Goal: Task Accomplishment & Management: Manage account settings

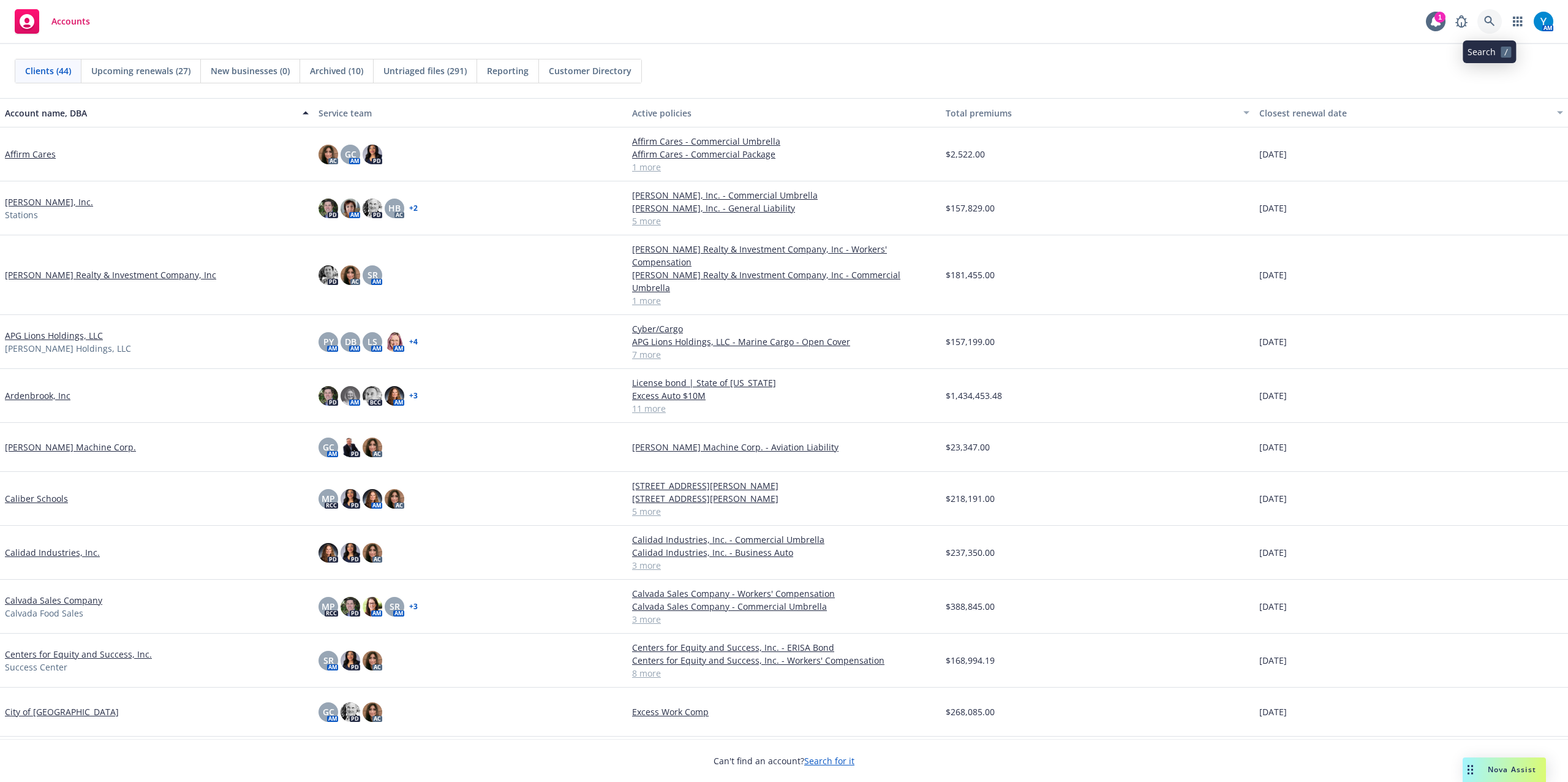
click at [1491, 13] on link at bounding box center [1489, 21] width 25 height 25
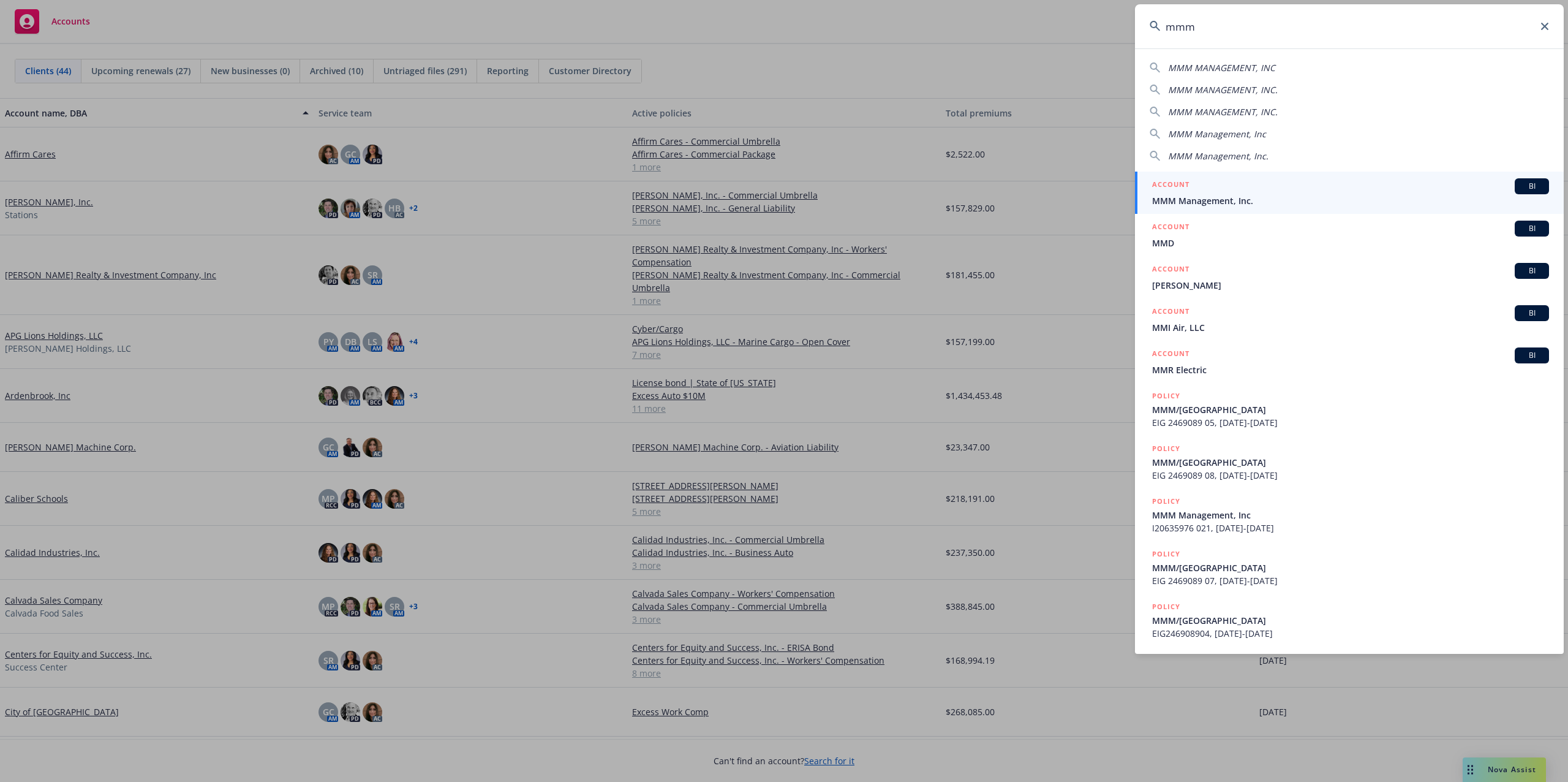
type input "mmm"
click at [1201, 197] on span "MMM Management, Inc." at bounding box center [1351, 200] width 397 height 13
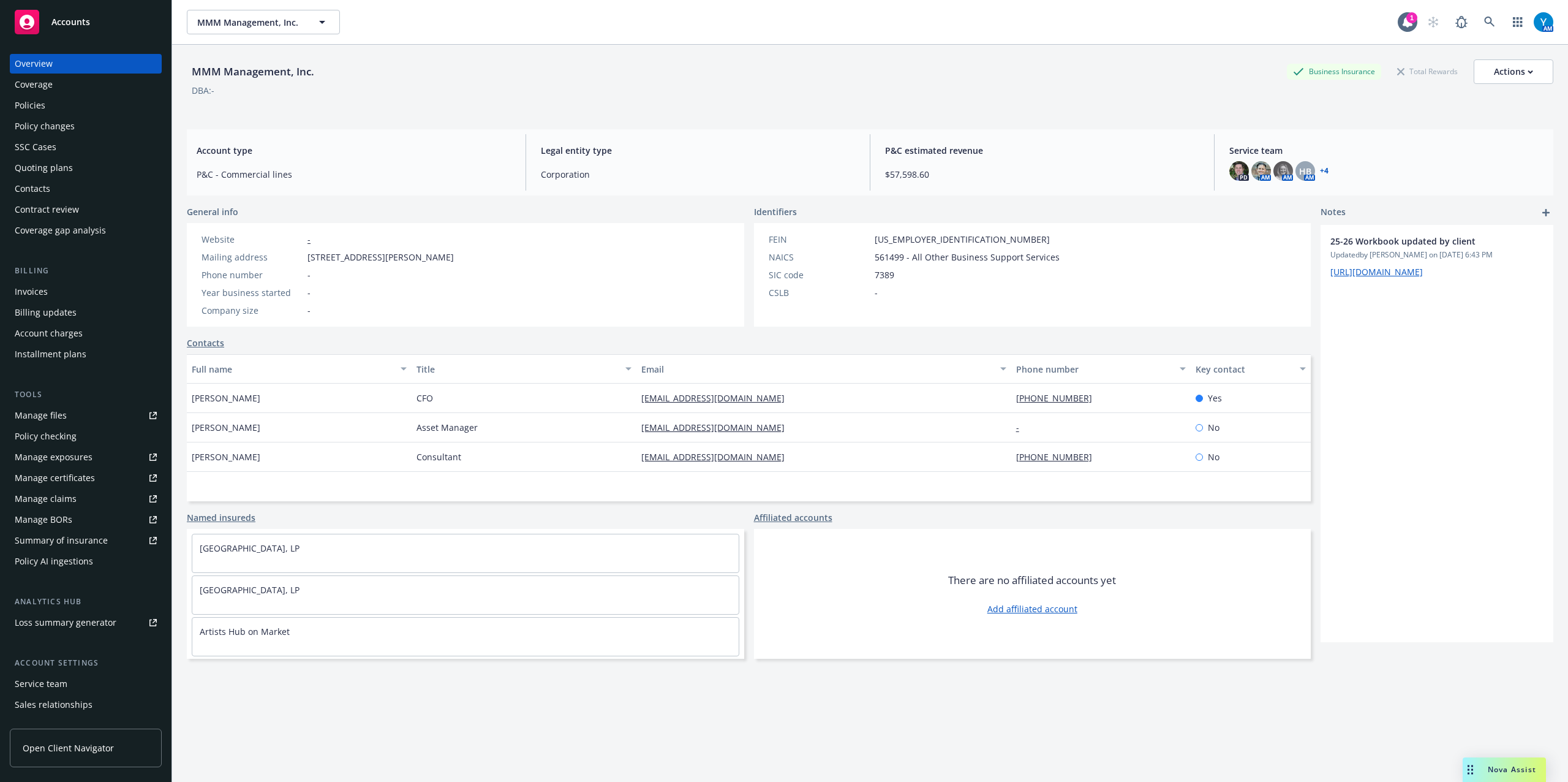
click at [65, 106] on div "Policies" at bounding box center [85, 105] width 142 height 19
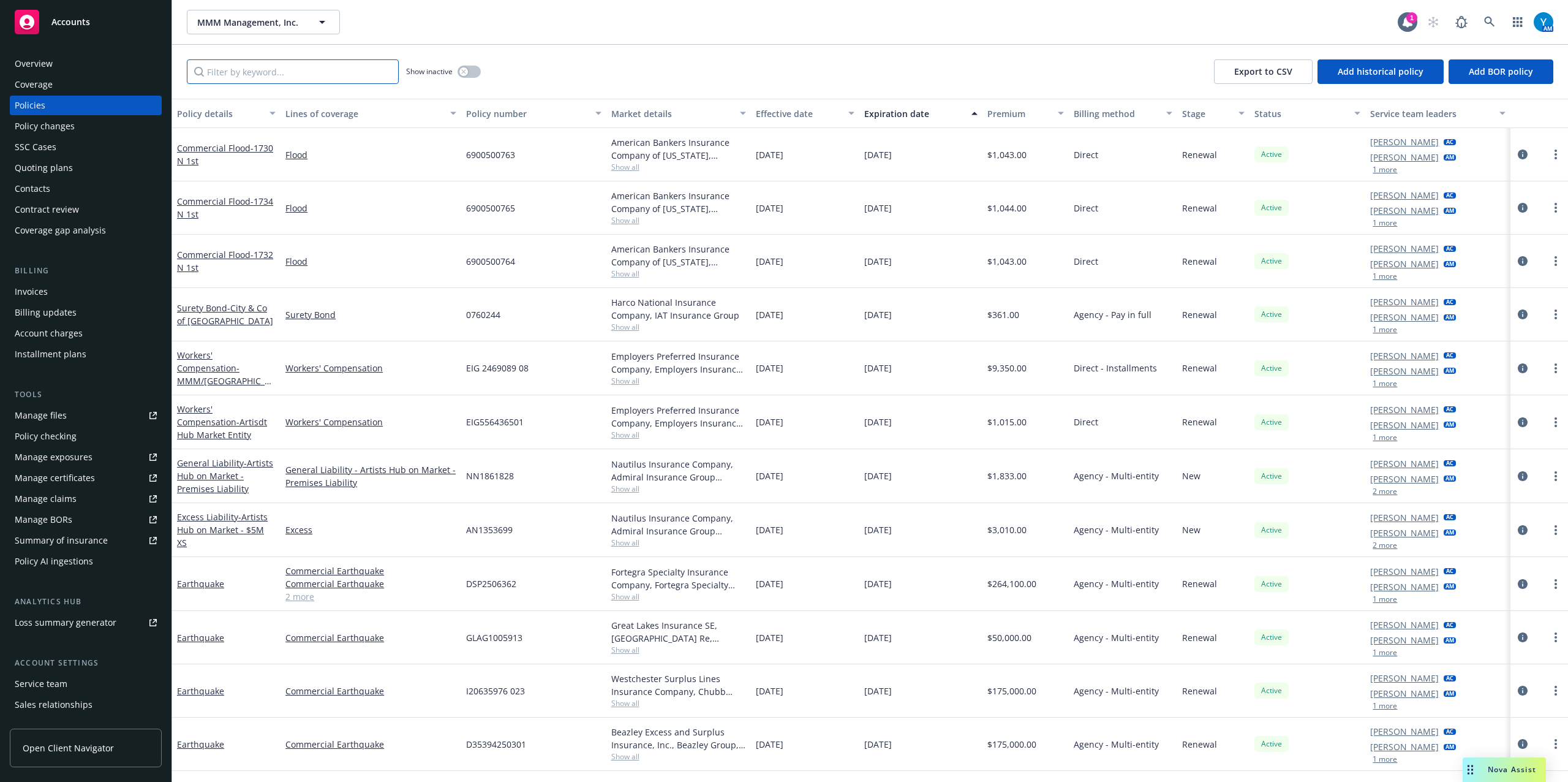
click at [267, 73] on input "Filter by keyword..." at bounding box center [293, 71] width 212 height 25
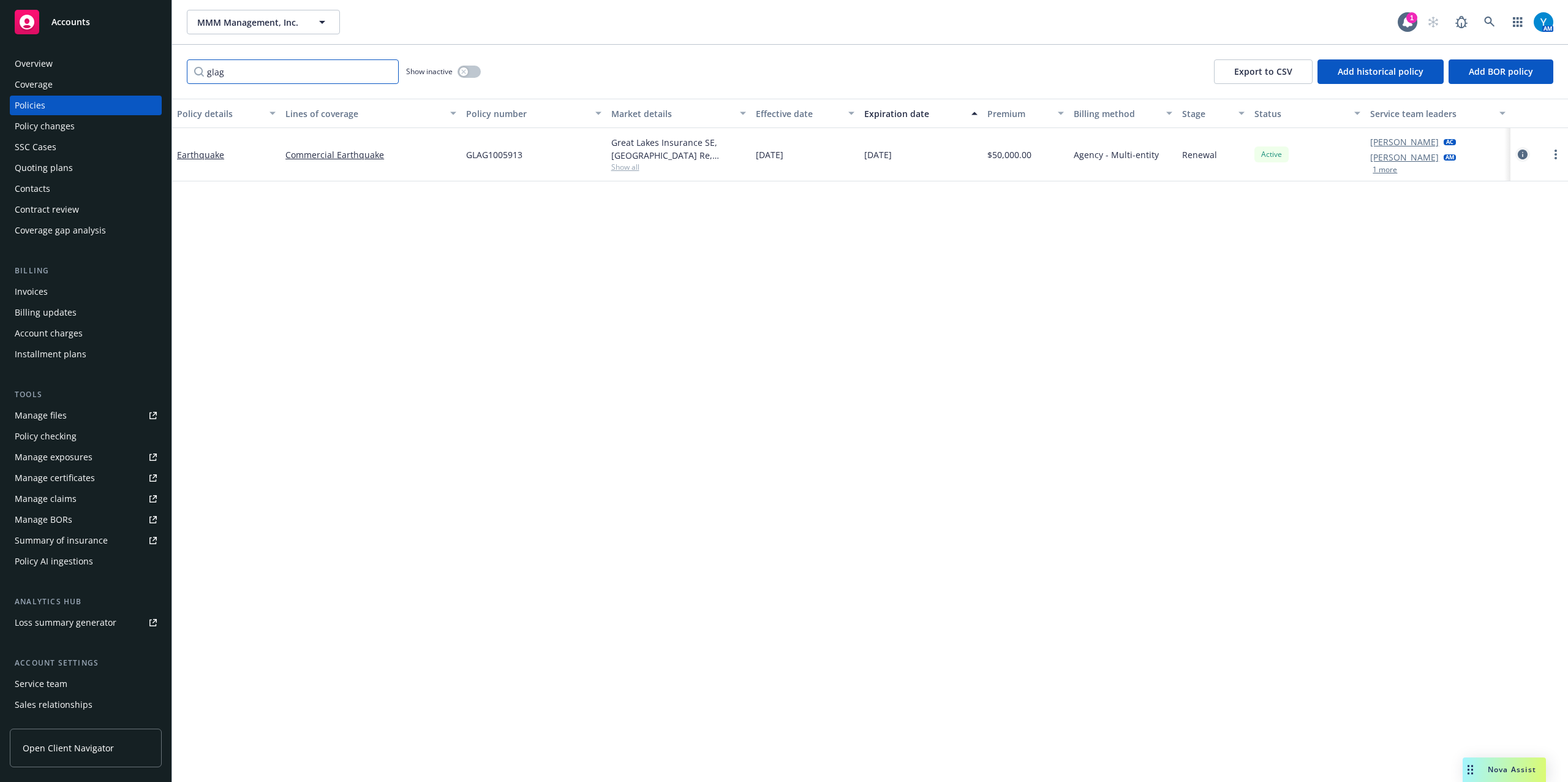
type input "glag"
click at [1515, 157] on link "circleInformation" at bounding box center [1523, 155] width 15 height 15
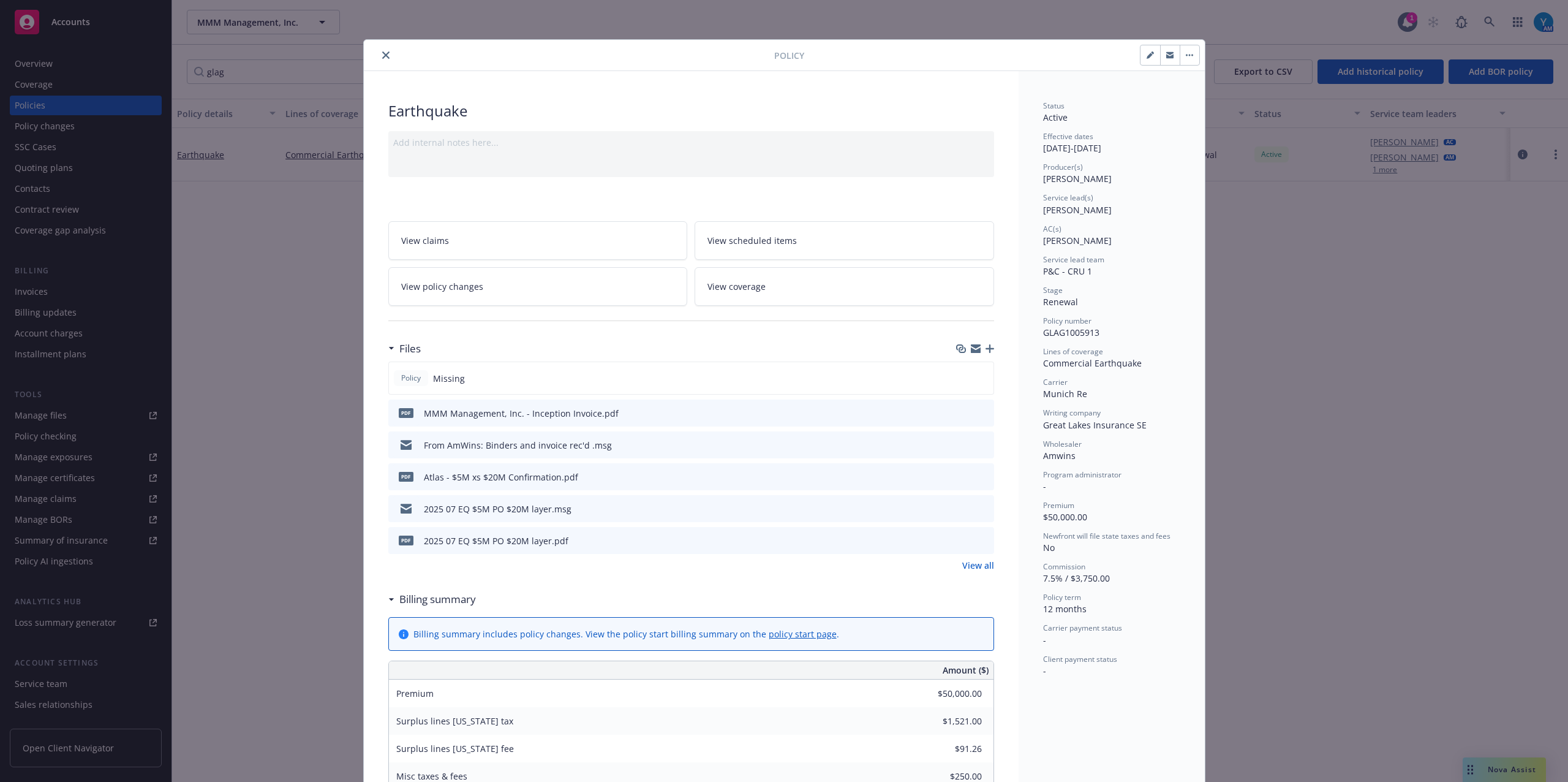
click at [986, 349] on icon "button" at bounding box center [990, 348] width 9 height 9
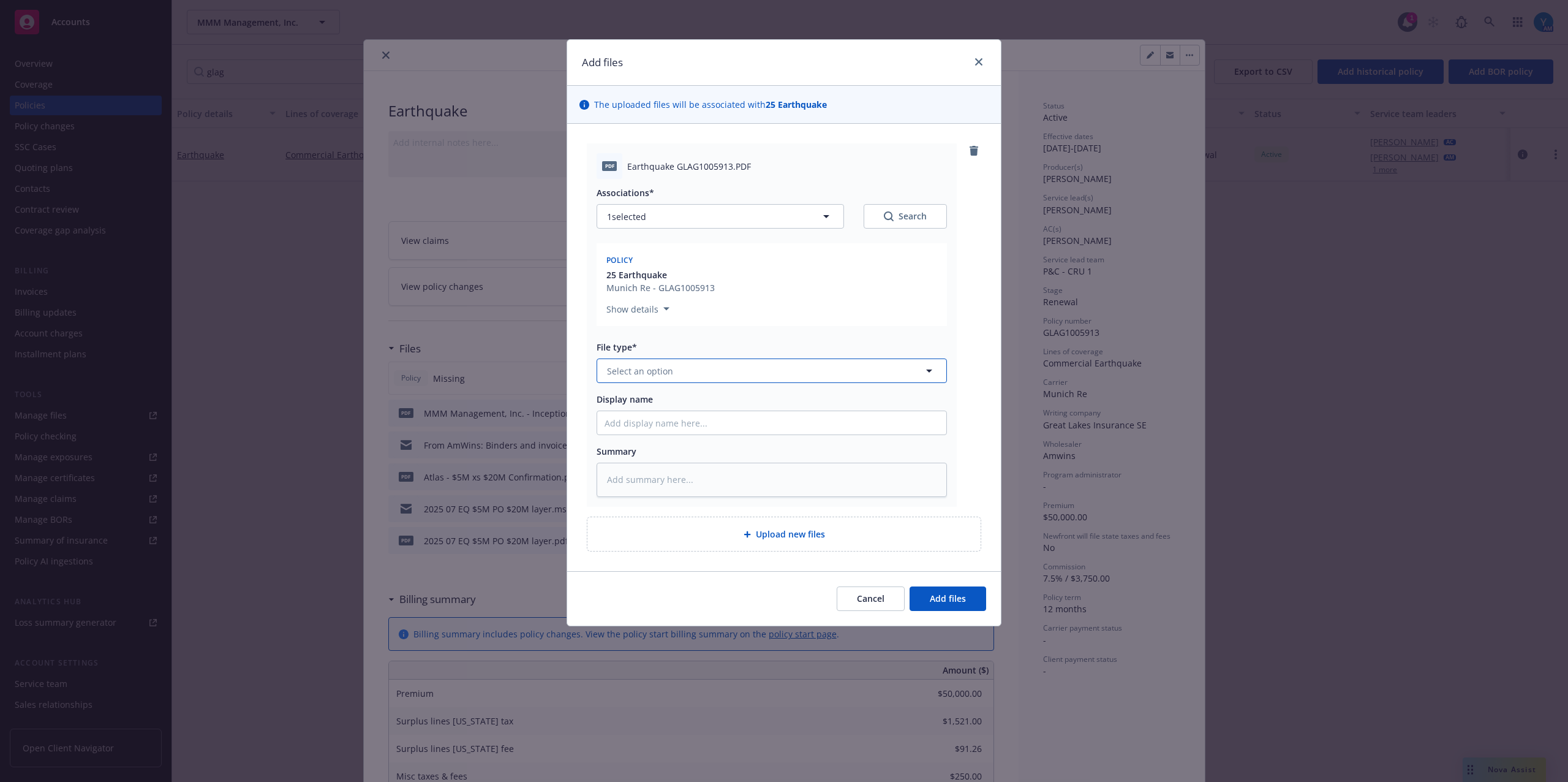
click at [699, 380] on button "Select an option" at bounding box center [772, 371] width 351 height 25
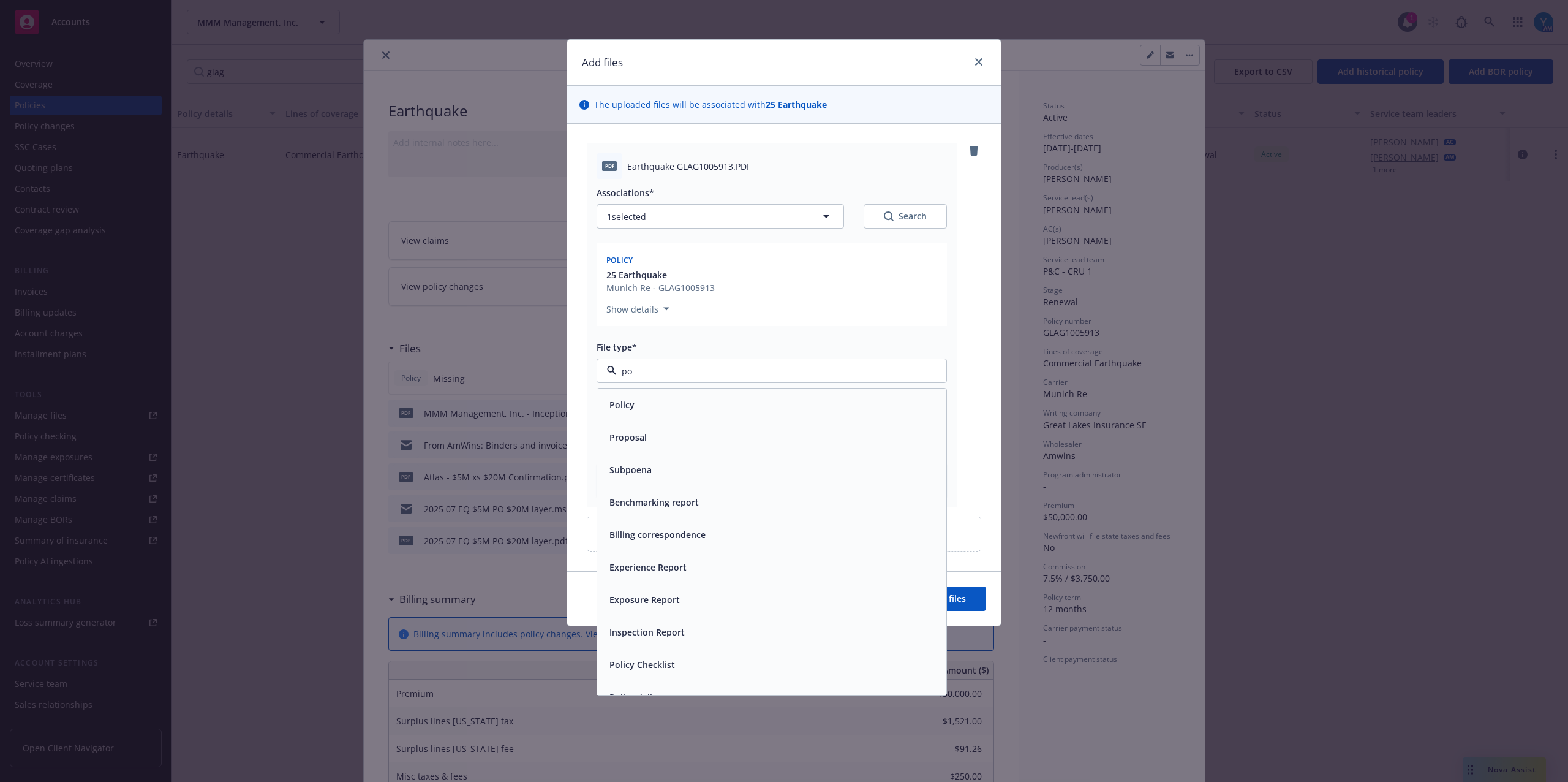
type input "pol"
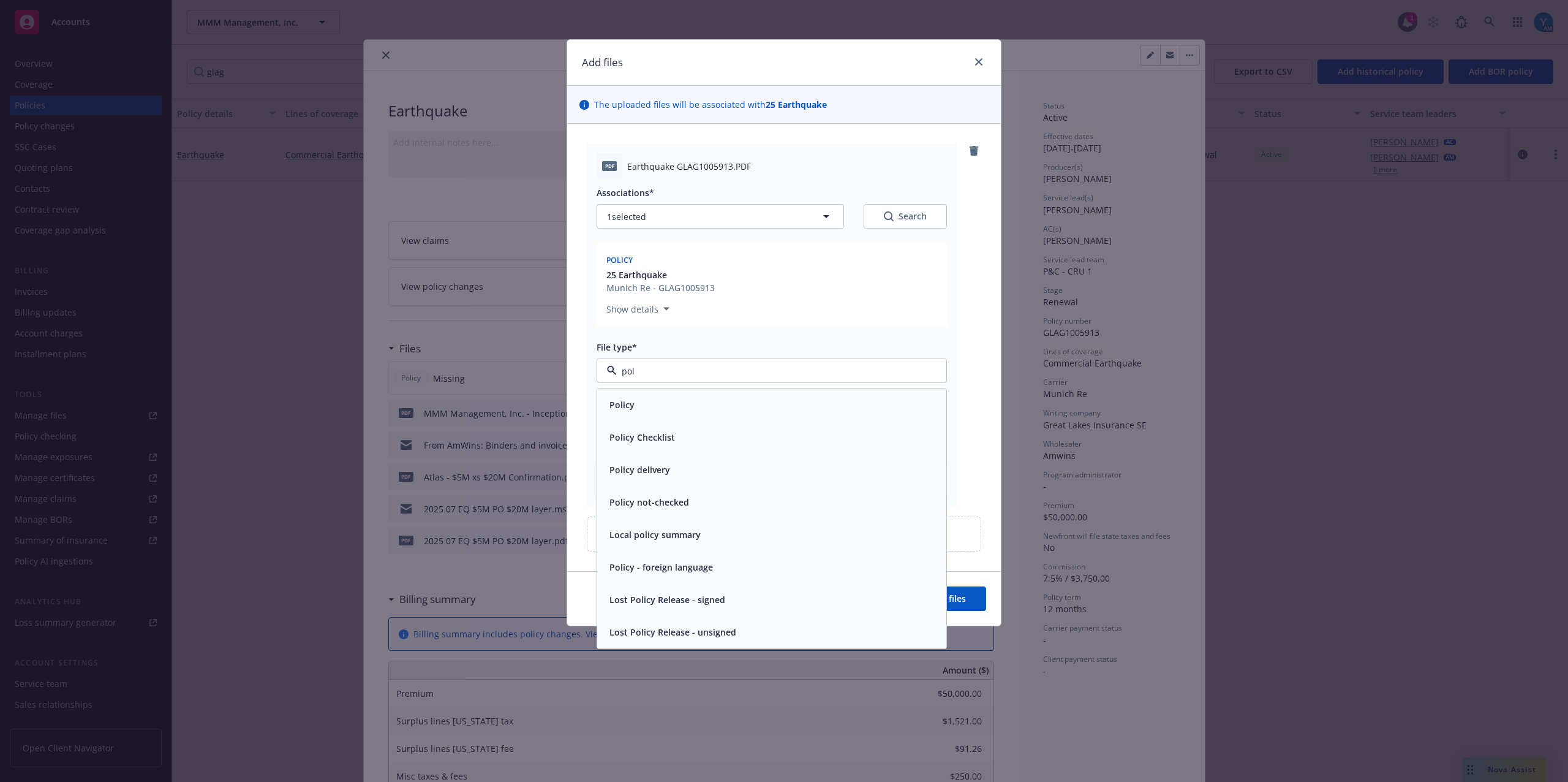
click at [742, 403] on div "Policy" at bounding box center [772, 405] width 335 height 18
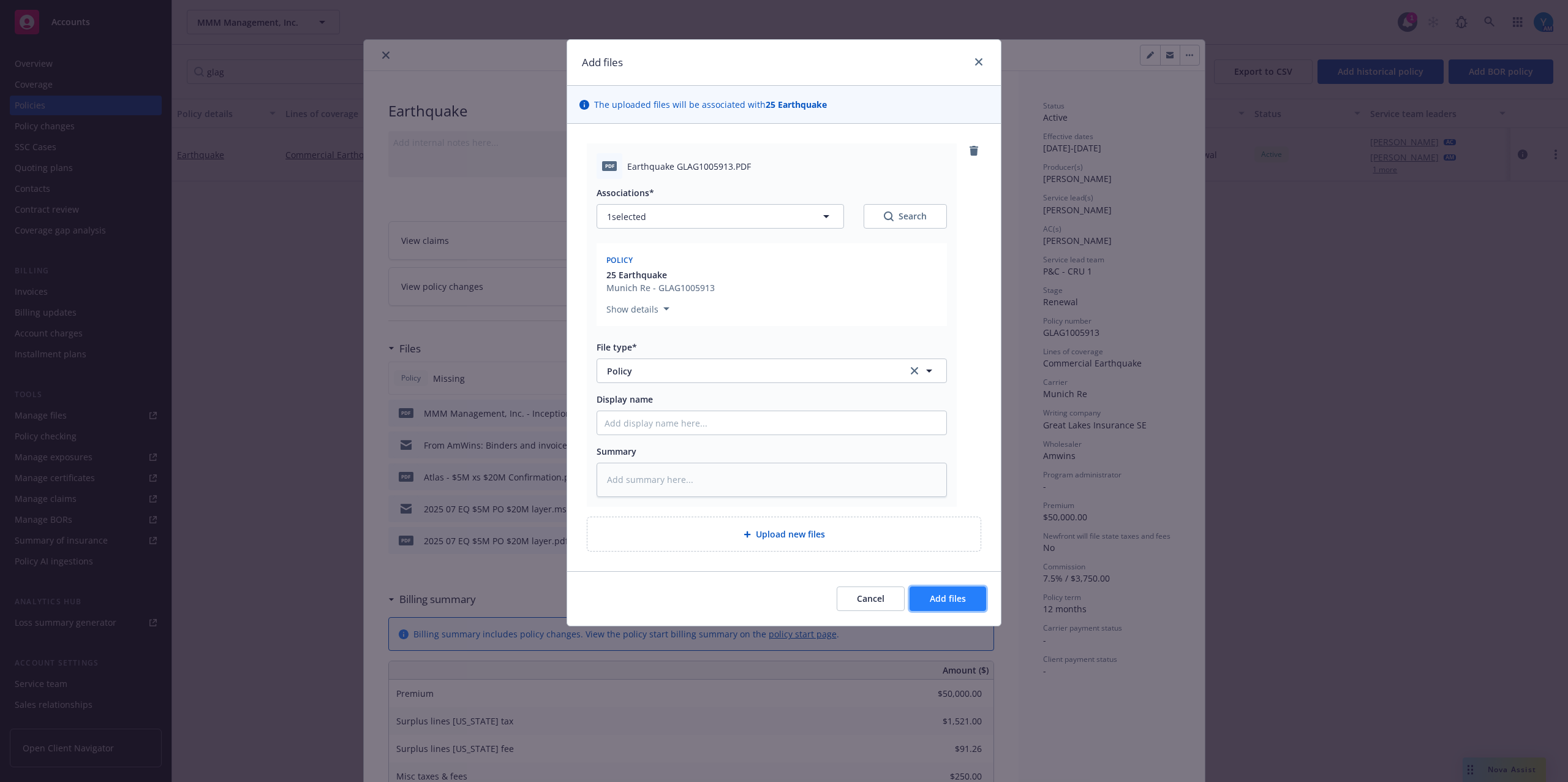
click at [926, 594] on button "Add files" at bounding box center [948, 599] width 77 height 25
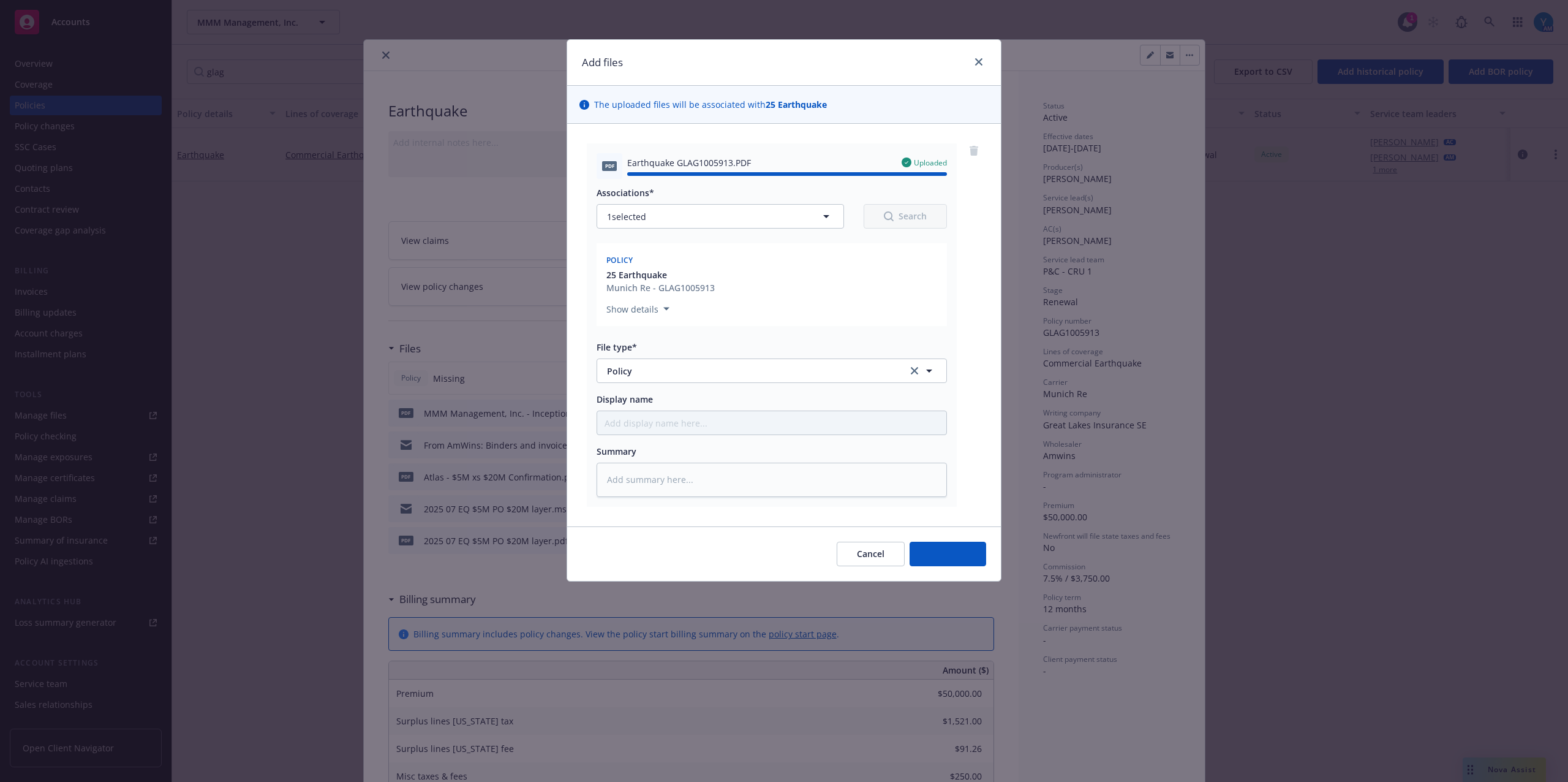
type textarea "x"
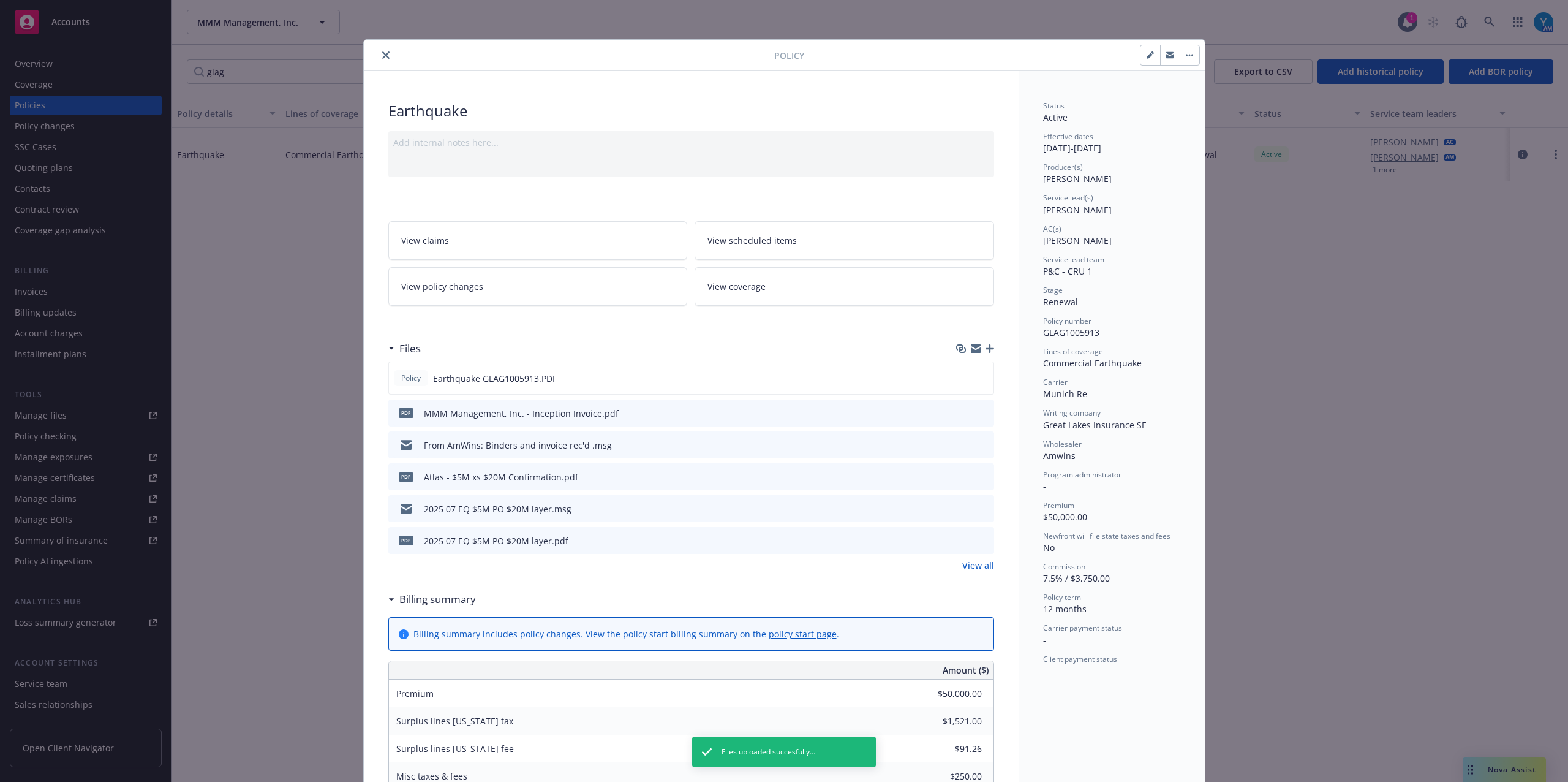
drag, startPoint x: 377, startPoint y: 57, endPoint x: 432, endPoint y: 57, distance: 55.0
click at [382, 57] on icon "close" at bounding box center [385, 55] width 7 height 7
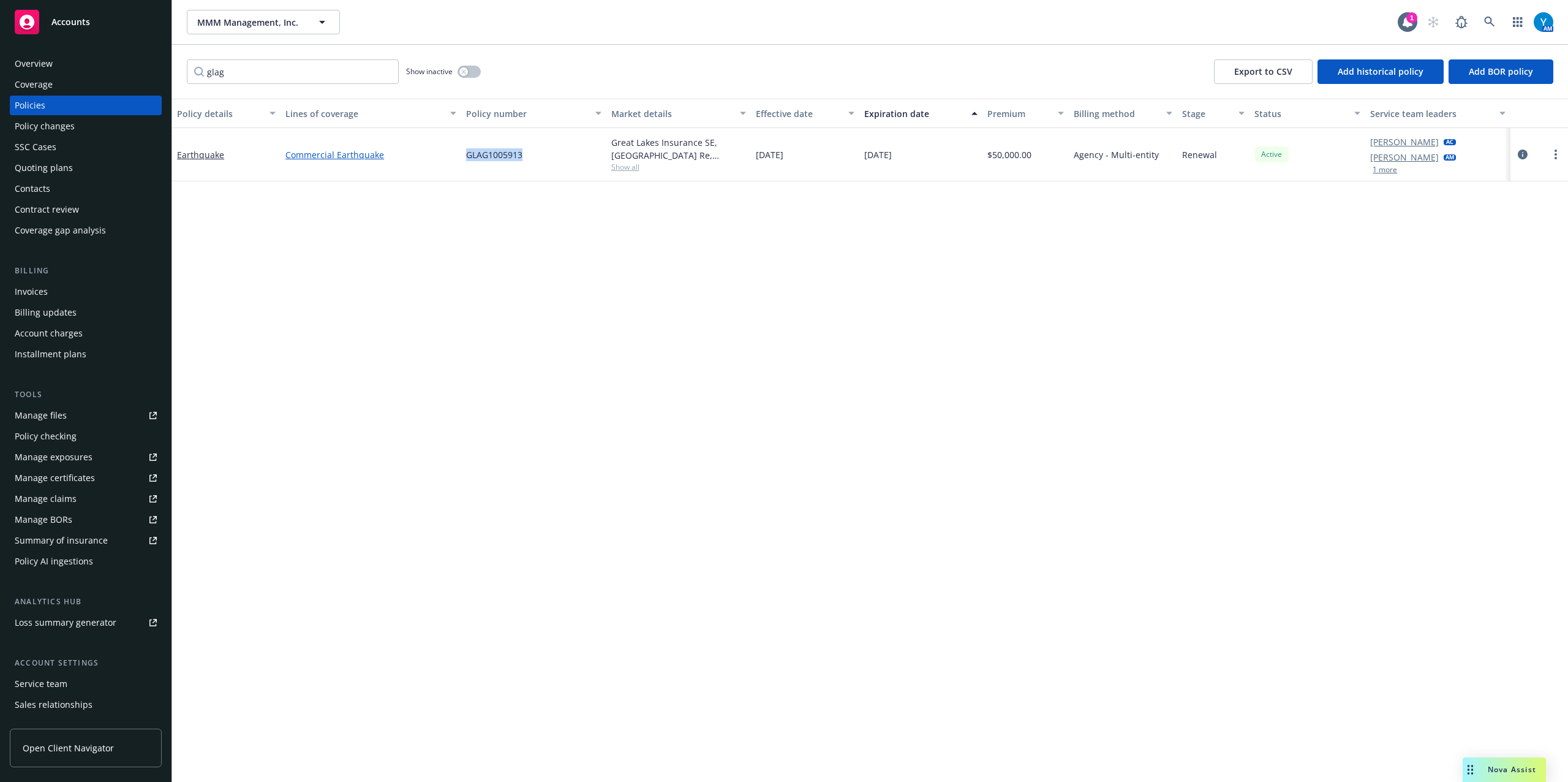
drag, startPoint x: 526, startPoint y: 157, endPoint x: 442, endPoint y: 160, distance: 84.1
click at [442, 160] on div "Earthquake Commercial Earthquake GLAG1005913 Great Lakes Insurance [GEOGRAPHIC_…" at bounding box center [870, 155] width 1395 height 53
copy div "GLAG1005913"
